Goal: Task Accomplishment & Management: Manage account settings

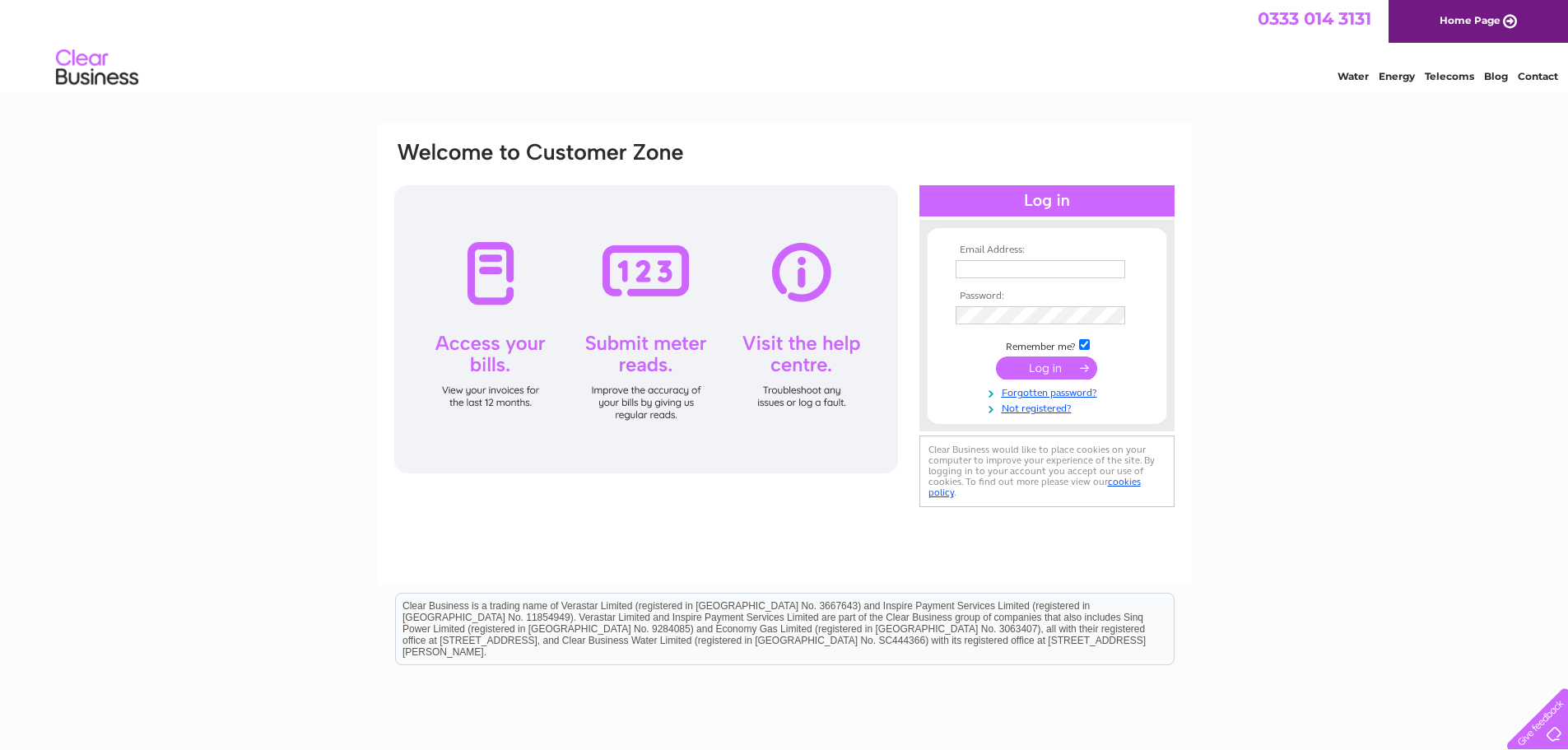
type input "[EMAIL_ADDRESS][DOMAIN_NAME]"
click at [1080, 368] on input "submit" at bounding box center [1046, 368] width 101 height 23
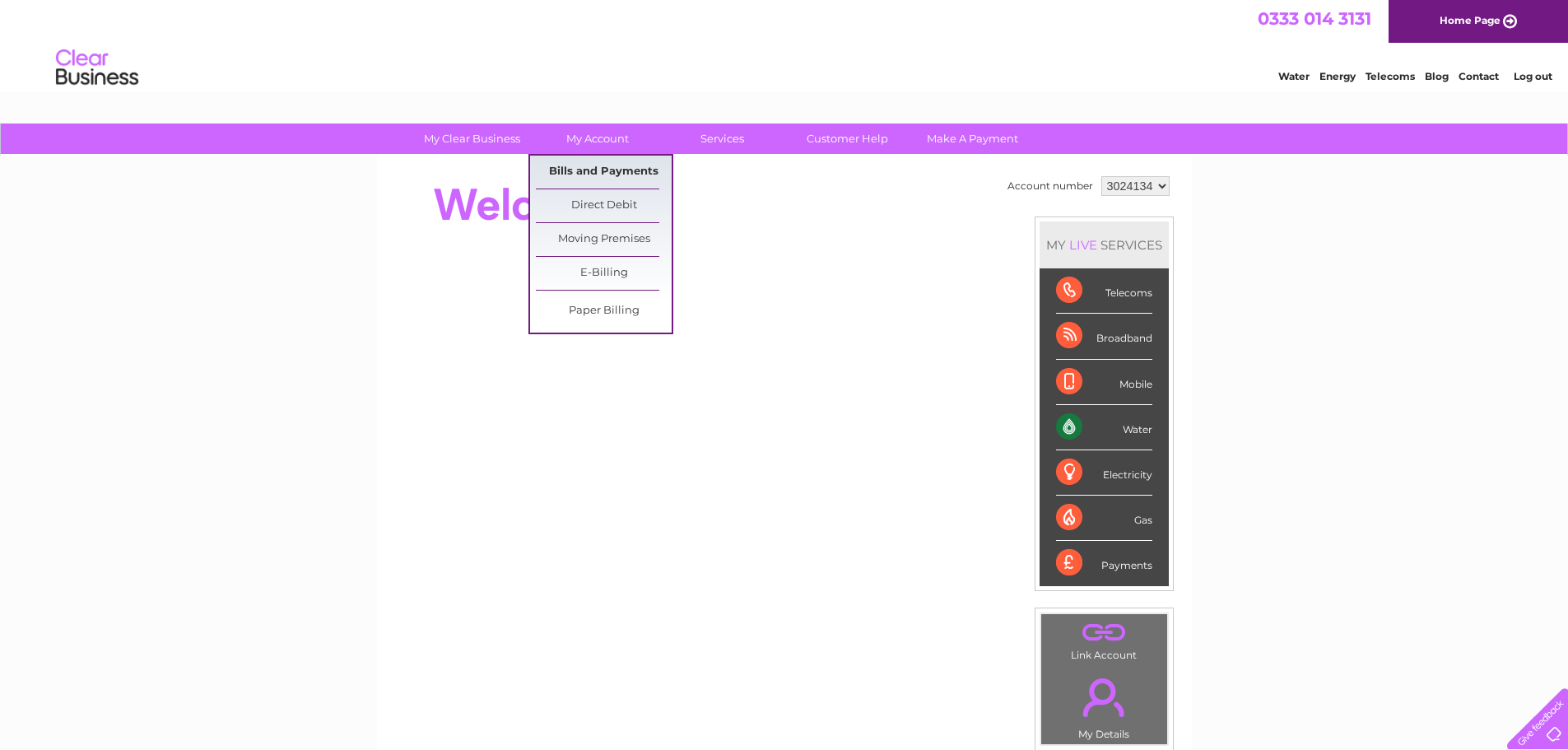
click at [596, 172] on link "Bills and Payments" at bounding box center [604, 172] width 136 height 33
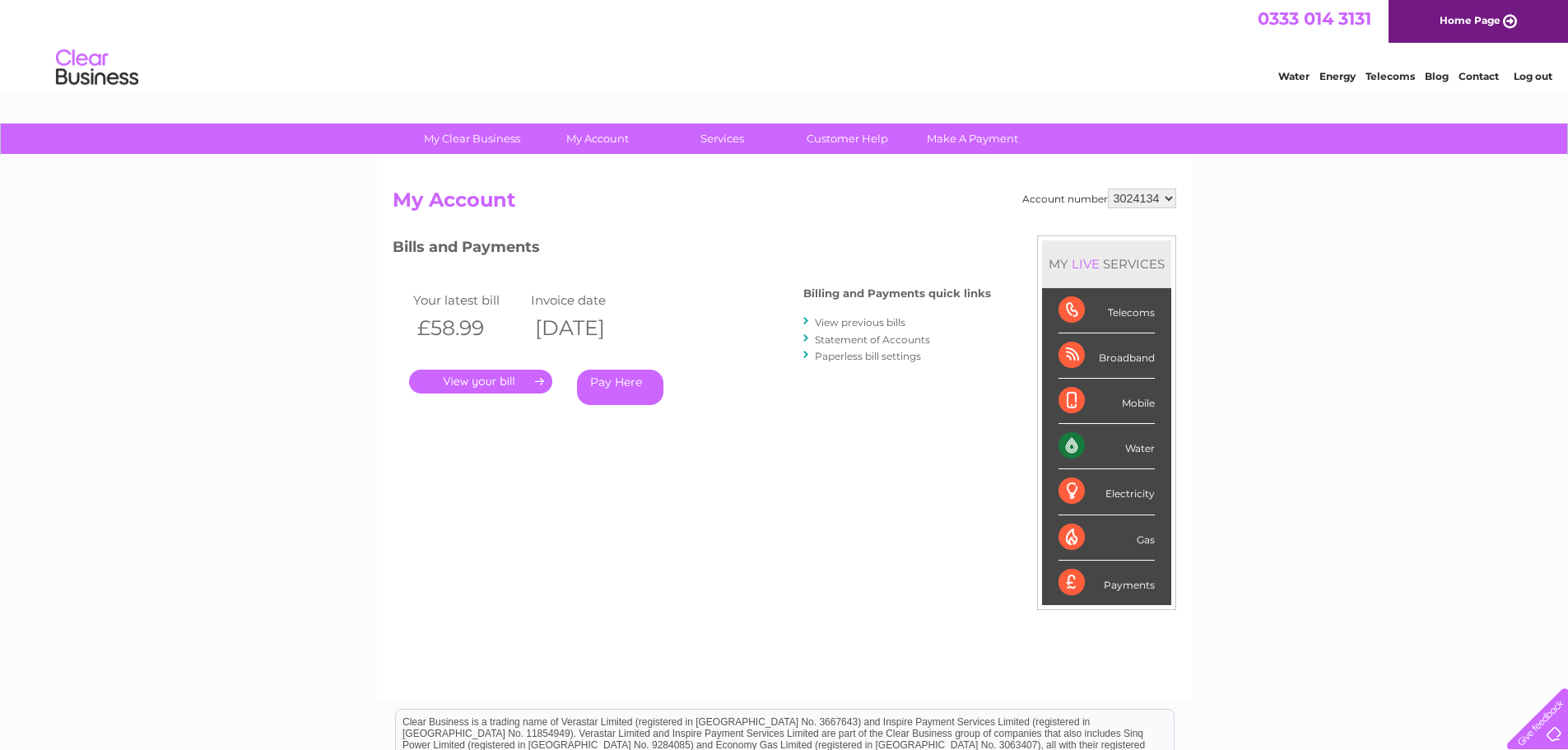
click at [489, 373] on link "." at bounding box center [481, 382] width 143 height 24
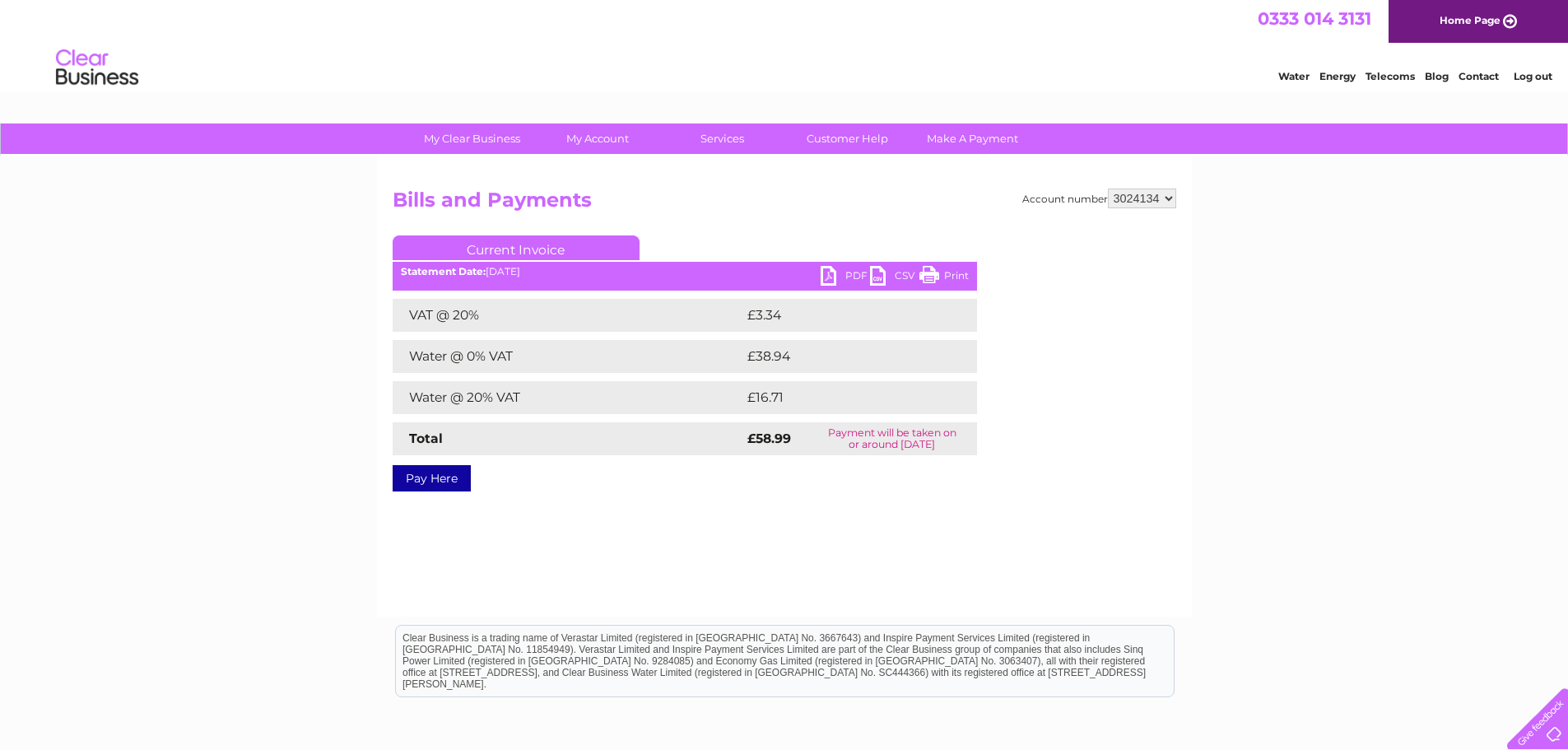
click at [838, 278] on link "PDF" at bounding box center [845, 278] width 49 height 24
